Goal: Task Accomplishment & Management: Manage account settings

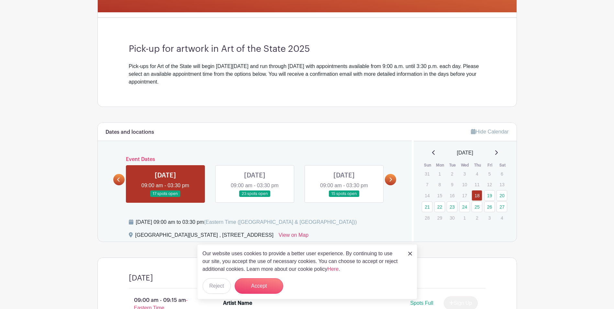
scroll to position [162, 0]
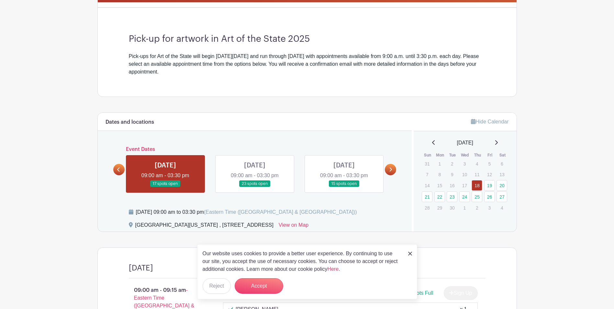
click at [409, 255] on img at bounding box center [410, 253] width 4 height 4
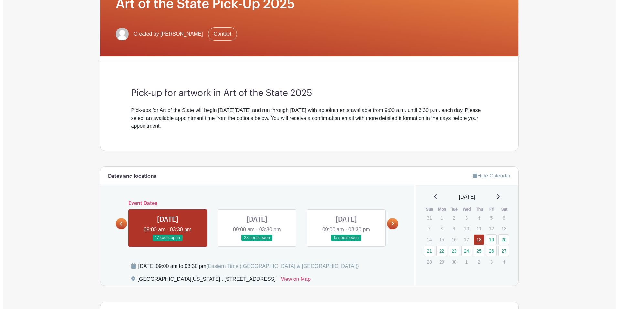
scroll to position [0, 0]
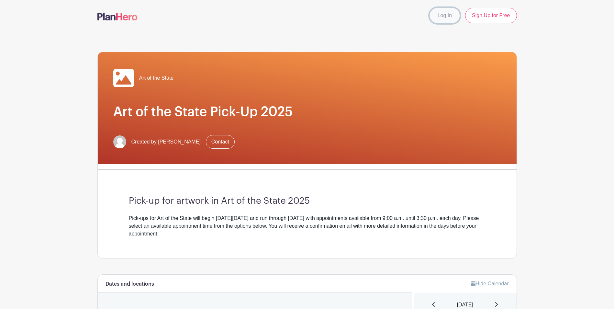
click at [443, 16] on link "Log In" at bounding box center [444, 16] width 30 height 16
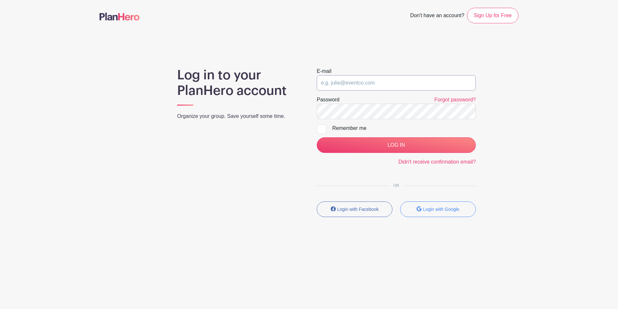
click at [377, 81] on input "email" at bounding box center [396, 83] width 159 height 16
type input "[EMAIL_ADDRESS][DOMAIN_NAME]"
click at [317, 137] on input "LOG IN" at bounding box center [396, 145] width 159 height 16
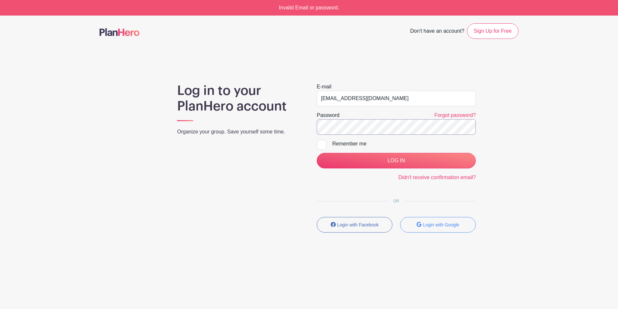
click at [317, 153] on input "LOG IN" at bounding box center [396, 161] width 159 height 16
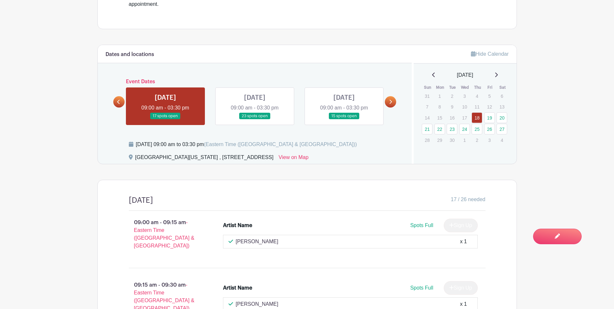
scroll to position [259, 0]
click at [255, 119] on link at bounding box center [255, 119] width 0 height 0
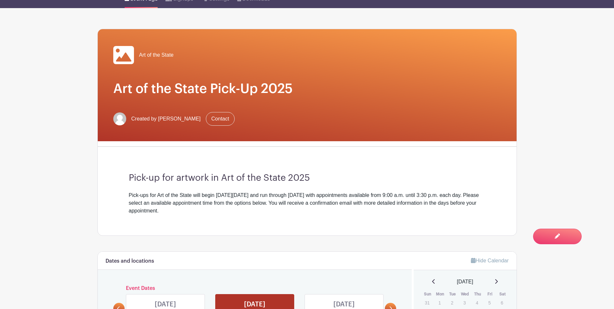
scroll to position [162, 0]
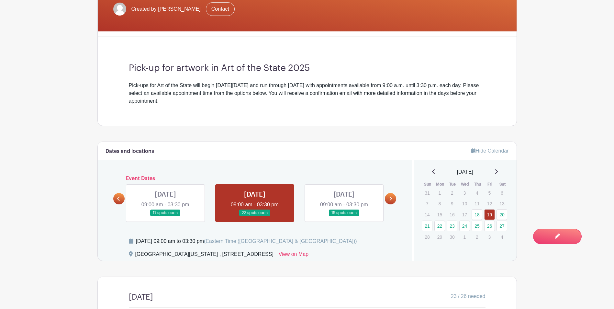
click at [344, 216] on link at bounding box center [344, 216] width 0 height 0
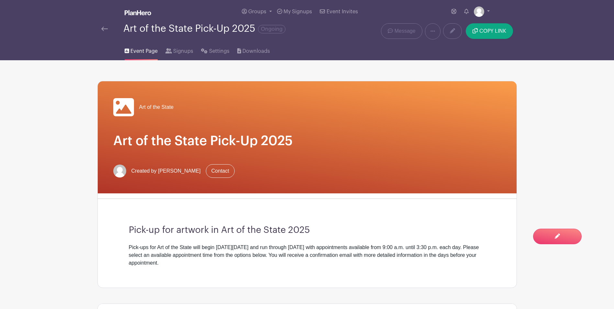
click at [103, 29] on img at bounding box center [104, 29] width 6 height 5
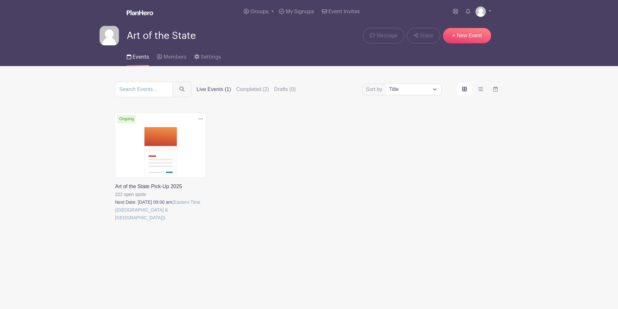
click at [115, 221] on link at bounding box center [115, 221] width 0 height 0
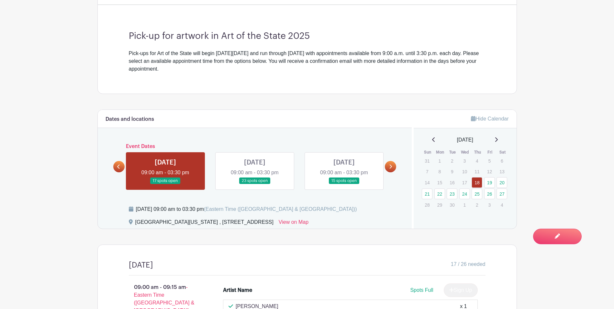
scroll to position [194, 0]
click at [390, 169] on link at bounding box center [390, 165] width 11 height 11
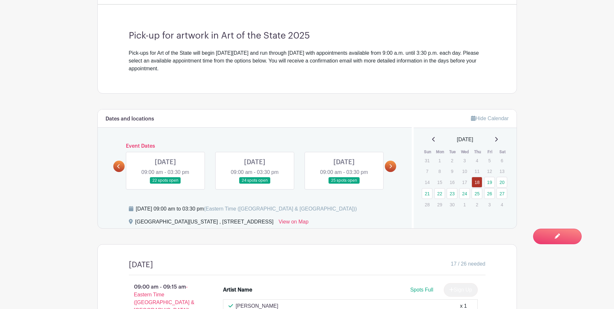
click at [165, 184] on link at bounding box center [165, 184] width 0 height 0
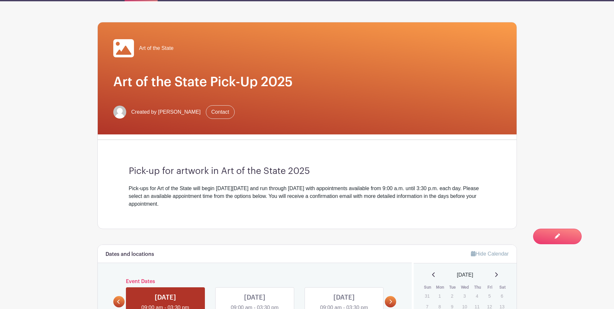
scroll to position [219, 0]
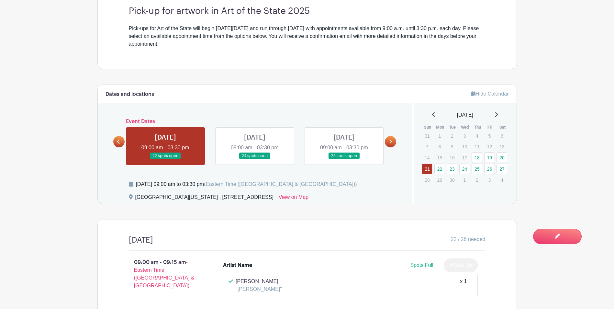
click at [255, 159] on link at bounding box center [255, 159] width 0 height 0
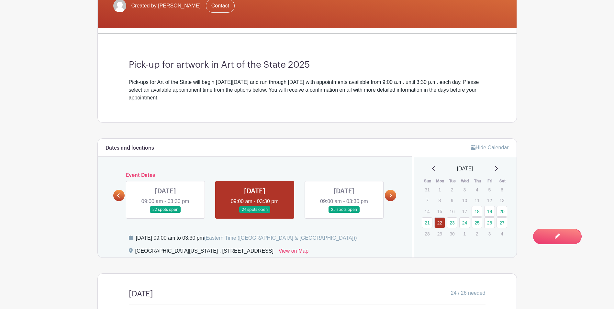
scroll to position [233, 0]
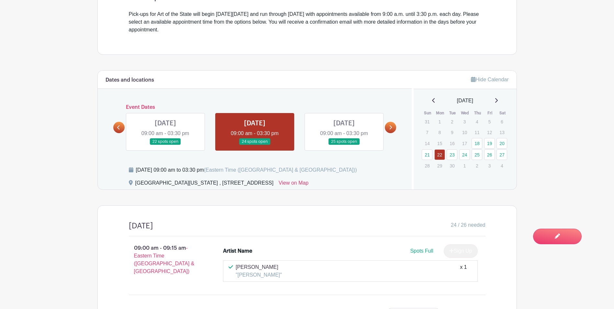
click at [344, 145] on link at bounding box center [344, 145] width 0 height 0
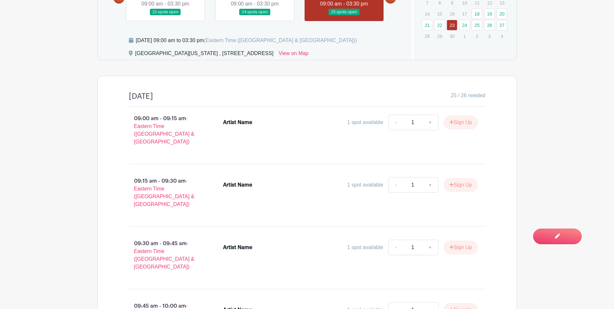
scroll to position [168, 0]
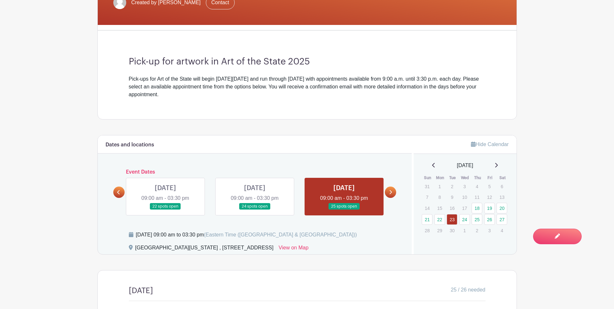
click at [395, 190] on link at bounding box center [390, 191] width 11 height 11
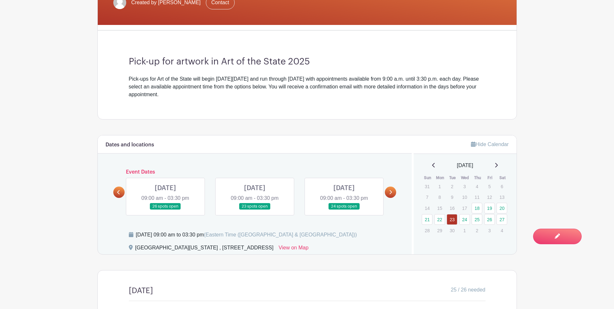
click at [393, 191] on link at bounding box center [390, 191] width 11 height 11
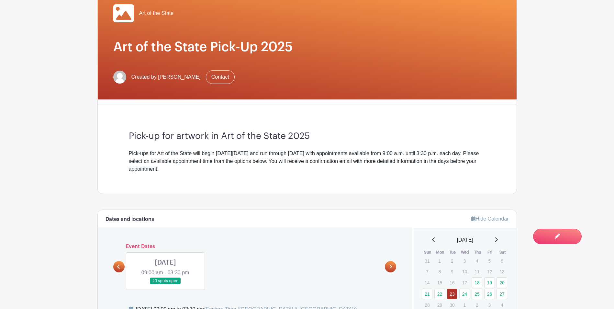
scroll to position [0, 0]
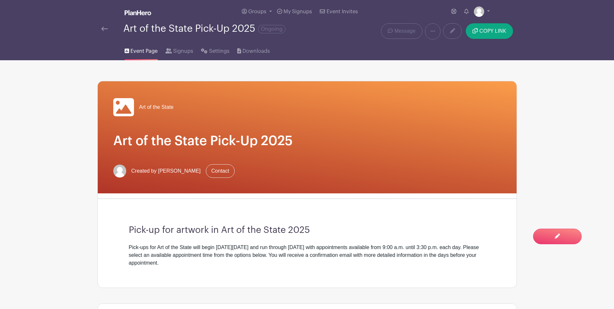
click at [104, 32] on link at bounding box center [104, 29] width 6 height 8
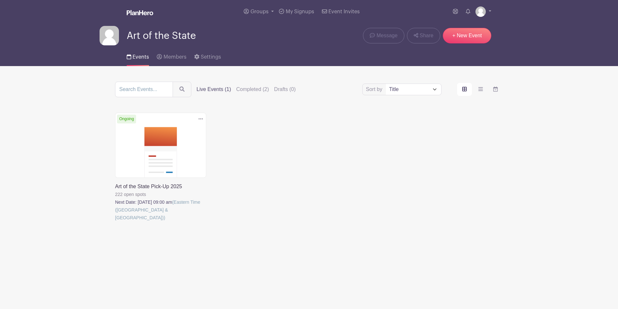
click at [115, 221] on link at bounding box center [115, 221] width 0 height 0
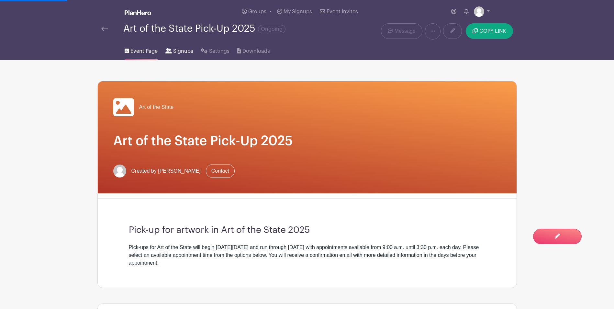
click at [180, 50] on span "Signups" at bounding box center [183, 51] width 20 height 8
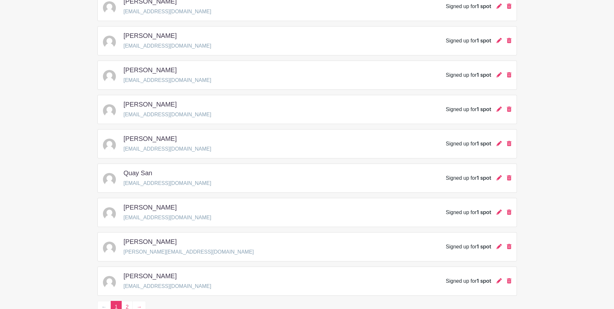
scroll to position [885, 0]
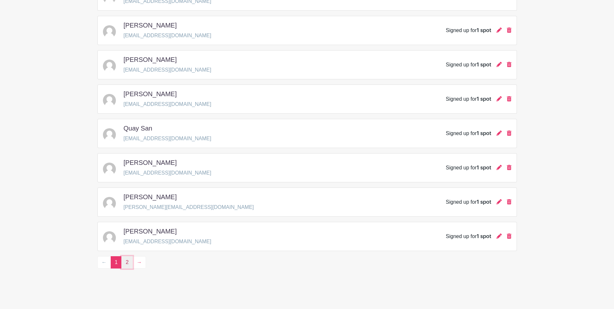
click at [128, 262] on link "2" at bounding box center [126, 262] width 11 height 12
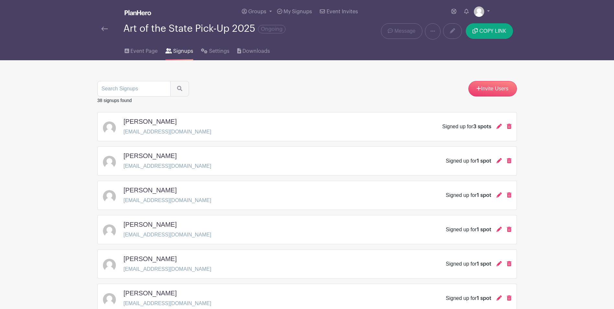
click at [104, 29] on img at bounding box center [104, 29] width 6 height 5
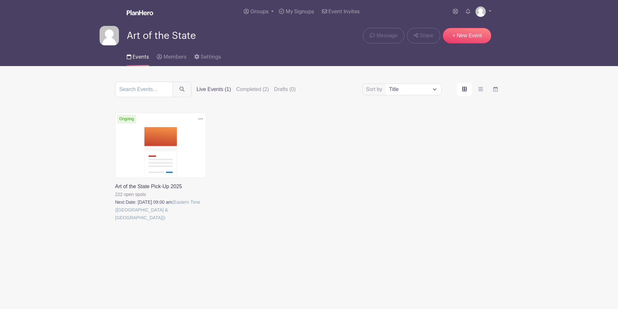
click at [115, 221] on link at bounding box center [115, 221] width 0 height 0
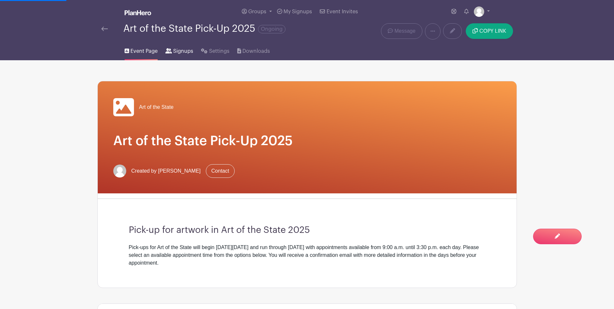
click at [175, 51] on span "Signups" at bounding box center [183, 51] width 20 height 8
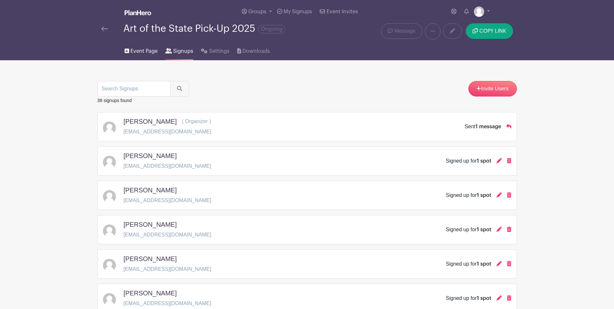
click at [141, 53] on span "Event Page" at bounding box center [143, 51] width 27 height 8
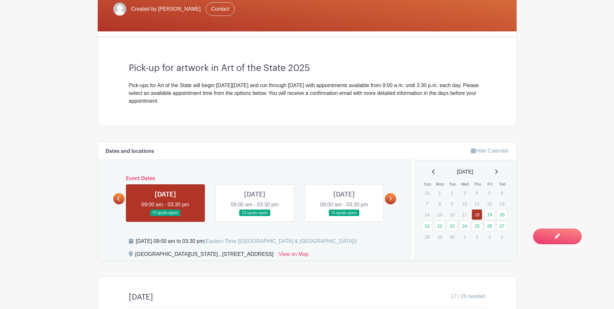
scroll to position [226, 0]
